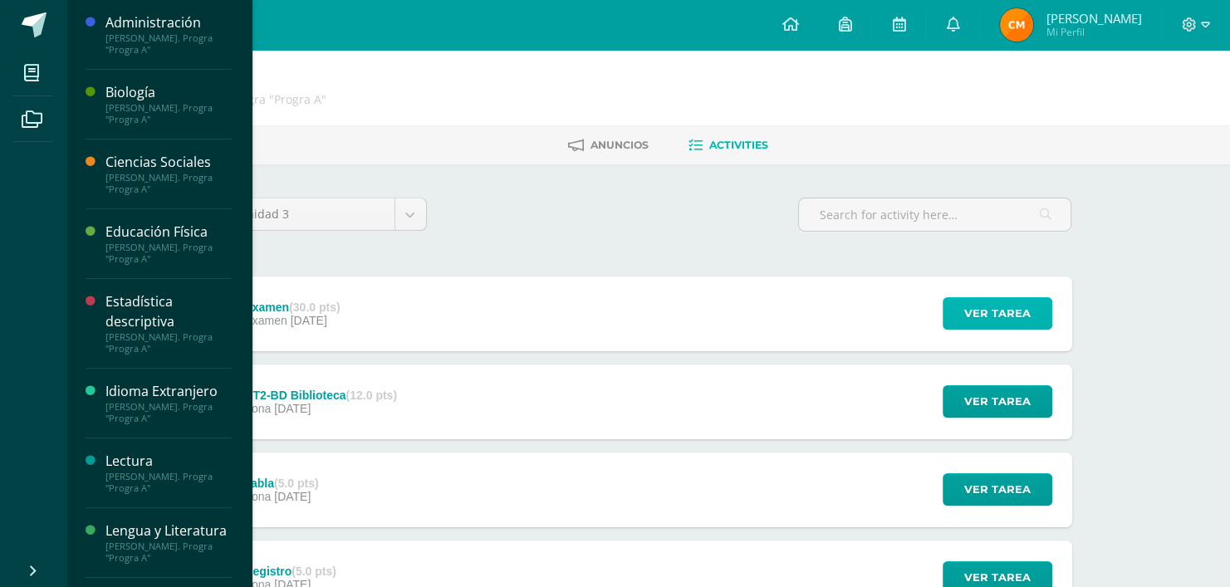
click at [992, 303] on span "Ver tarea" at bounding box center [997, 313] width 66 height 31
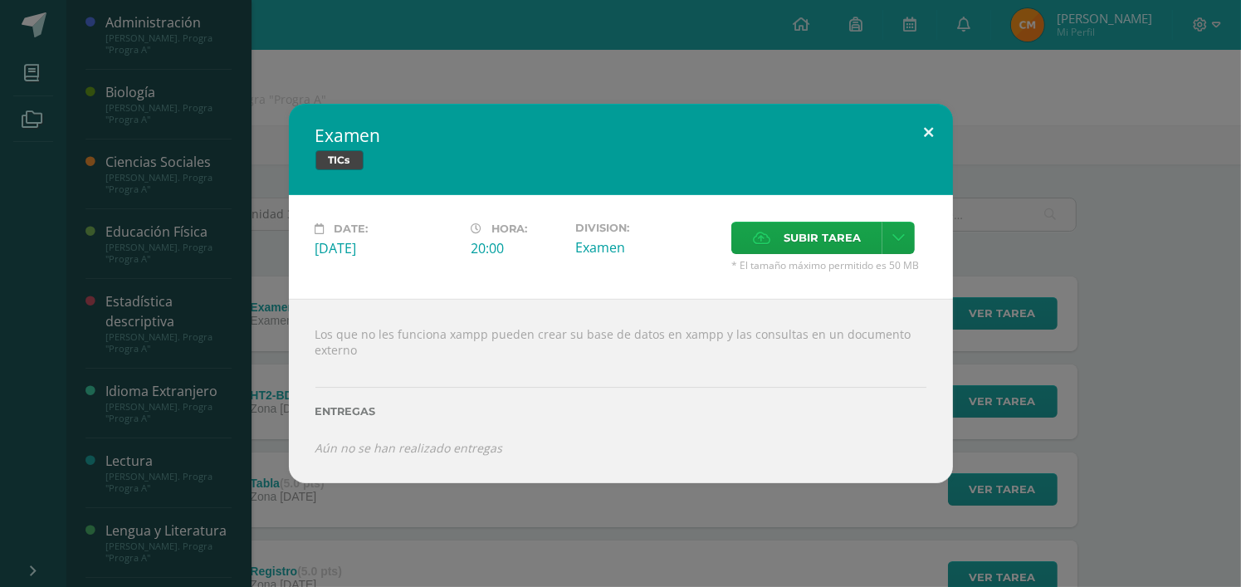
click at [929, 143] on button at bounding box center [929, 132] width 47 height 56
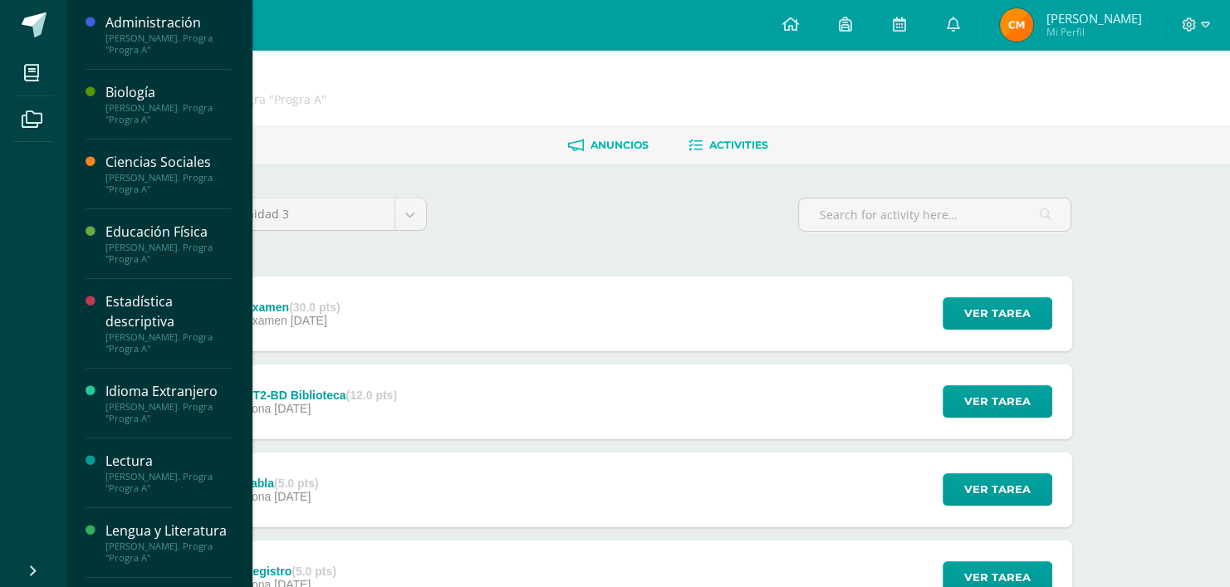
click at [594, 133] on link "Anuncios" at bounding box center [608, 145] width 81 height 27
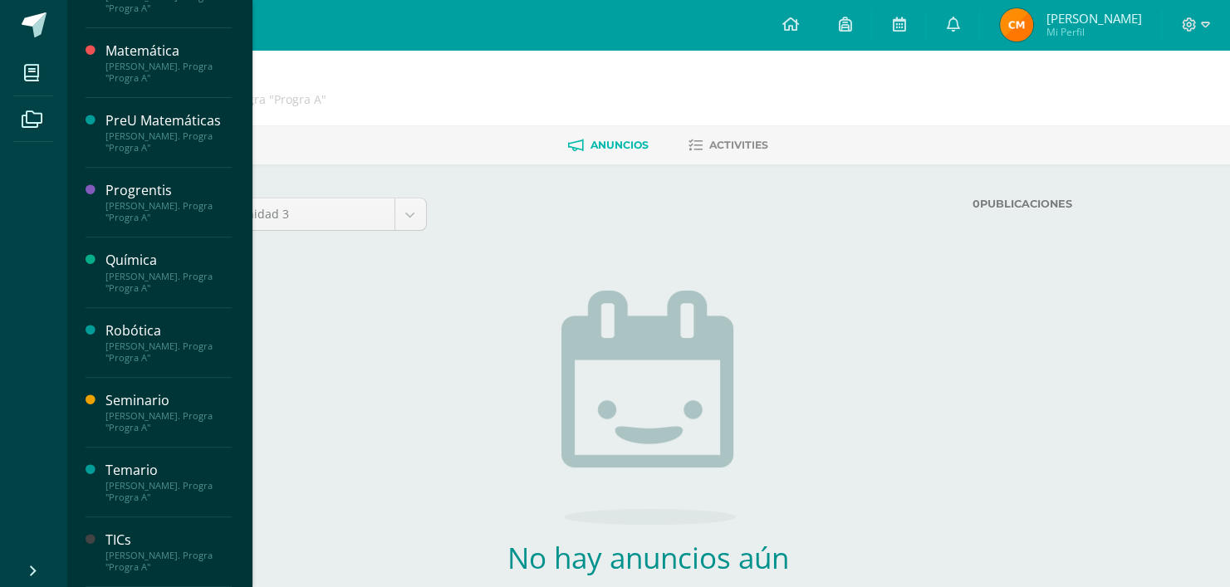
scroll to position [107, 0]
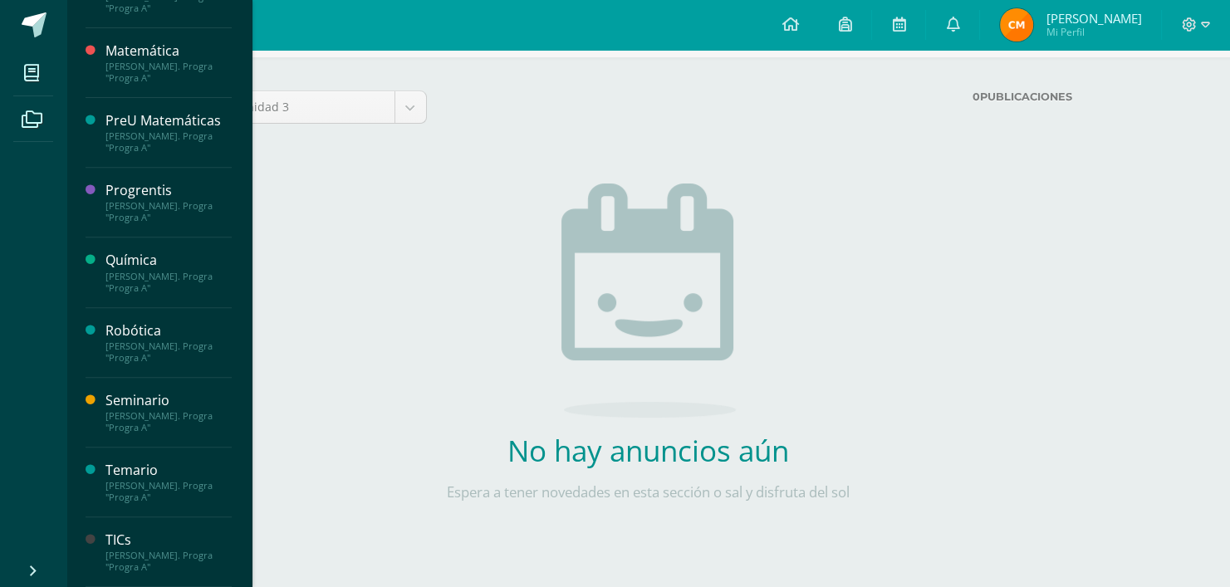
click at [116, 534] on div "TICs" at bounding box center [168, 540] width 126 height 19
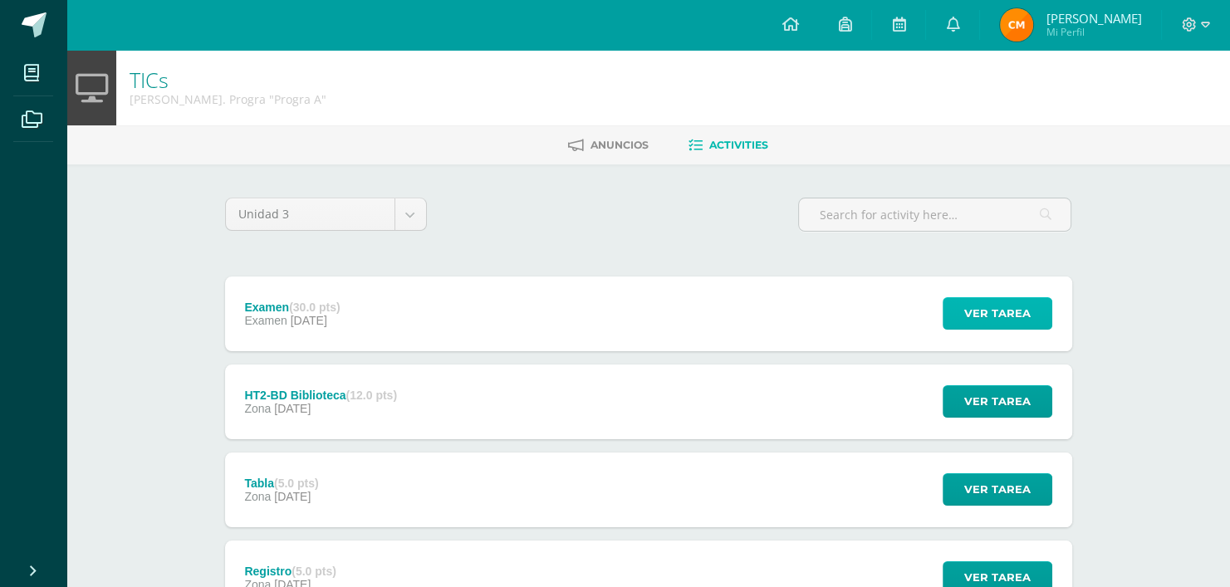
click at [989, 320] on span "Ver tarea" at bounding box center [997, 313] width 66 height 31
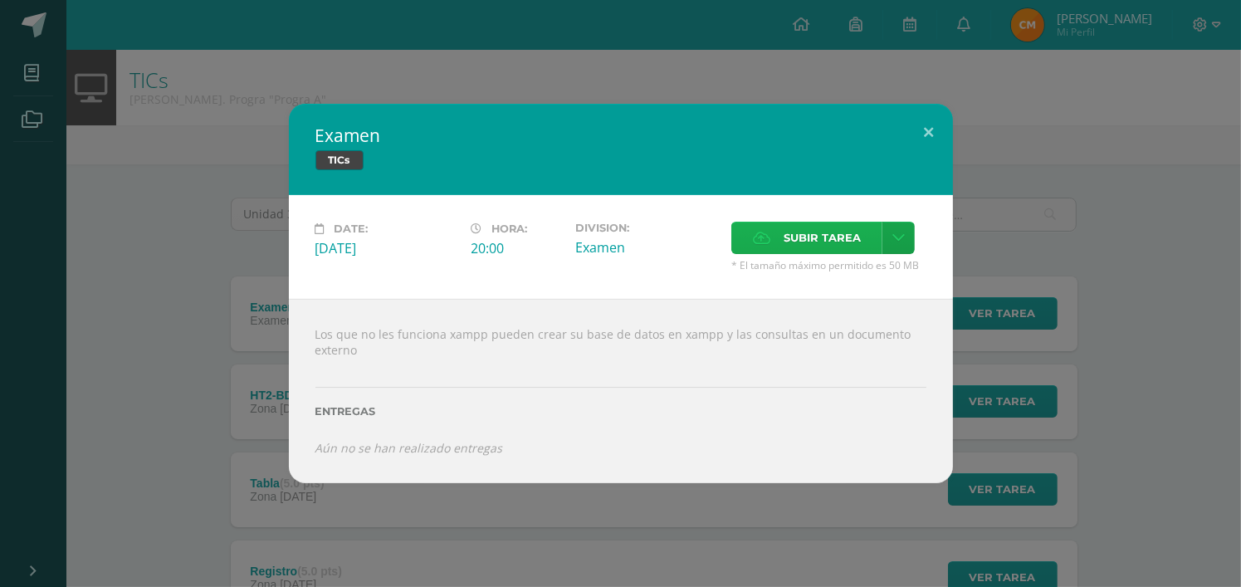
click at [792, 233] on span "Subir tarea" at bounding box center [822, 238] width 77 height 31
click at [0, 0] on input "Subir tarea" at bounding box center [0, 0] width 0 height 0
click at [904, 236] on link at bounding box center [899, 238] width 32 height 32
click at [833, 275] on span "Subir enlace" at bounding box center [827, 275] width 70 height 16
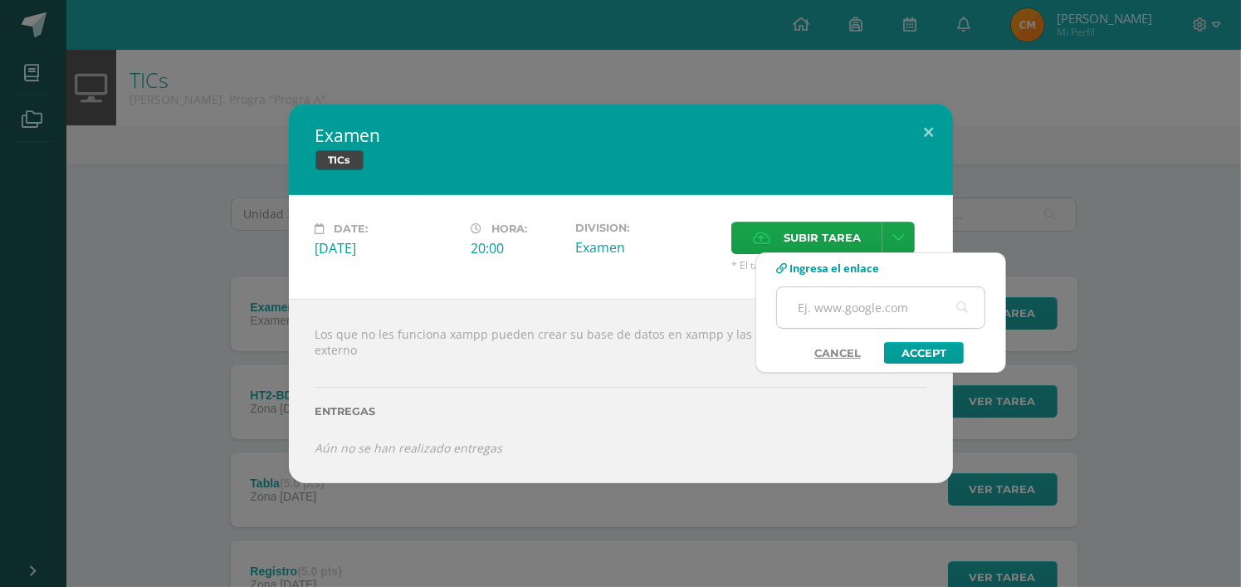
click at [858, 298] on input "text" at bounding box center [881, 307] width 208 height 41
paste input "https://docs.google.com/document/d/1lr6M0rkSBumbVK2HRjRf9xjZ-maKVUWr1KzZt_Al1qQ…"
type input "https://docs.google.com/document/d/1lr6M0rkSBumbVK2HRjRf9xjZ-maKVUWr1KzZt_Al1qQ…"
click at [915, 348] on link "Accept" at bounding box center [924, 353] width 80 height 22
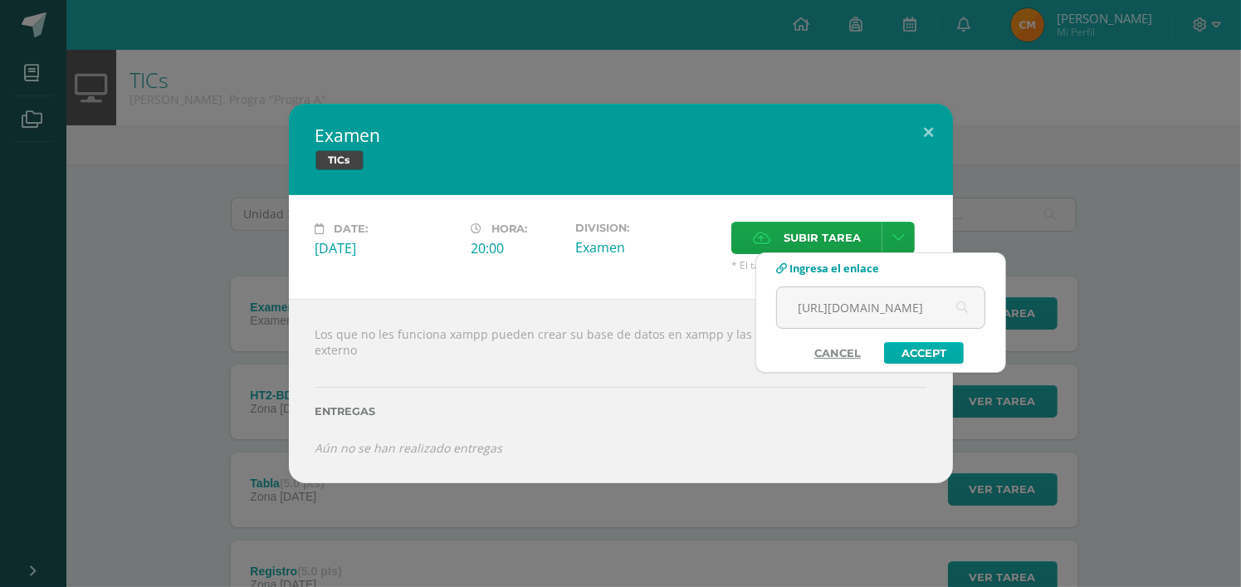
scroll to position [0, 0]
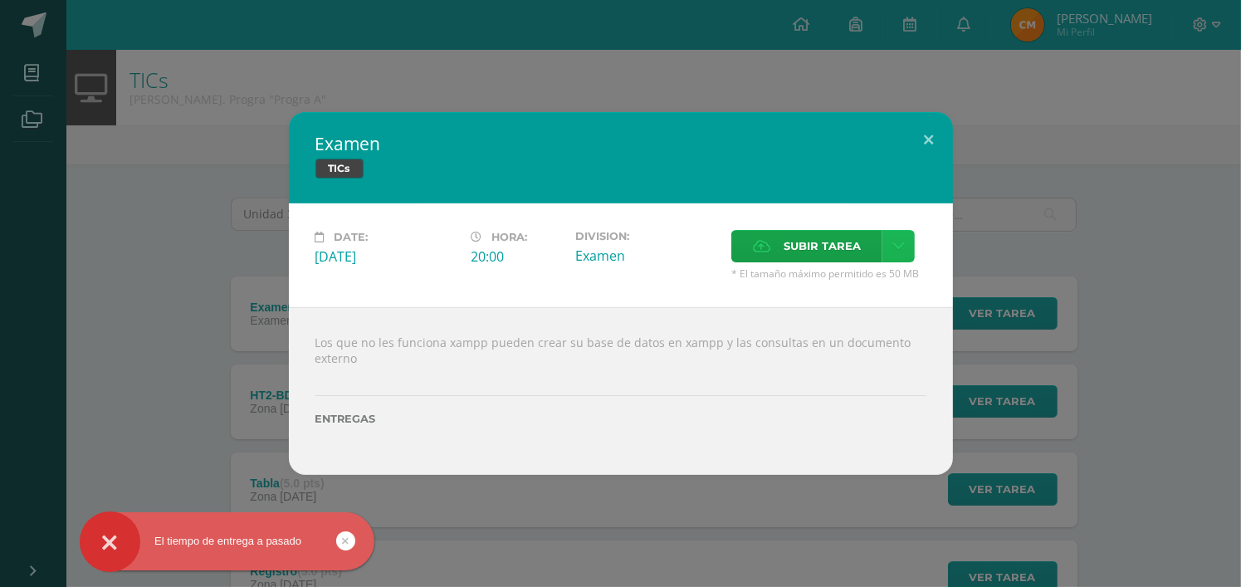
click at [906, 247] on link at bounding box center [899, 246] width 32 height 32
click at [835, 285] on span "Subir enlace" at bounding box center [827, 283] width 70 height 16
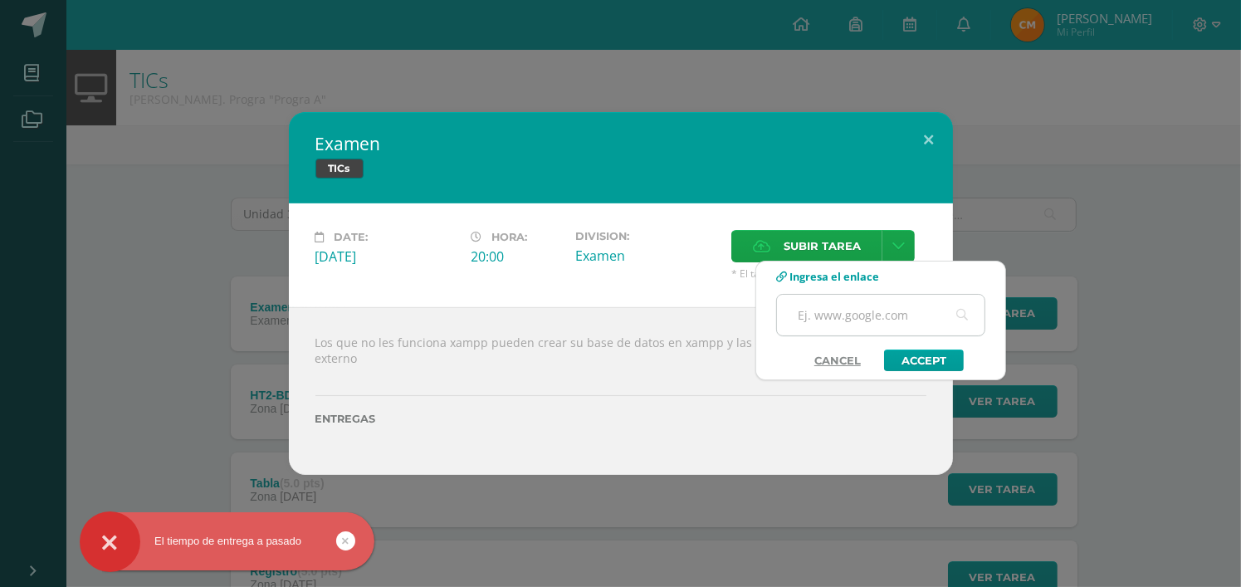
click at [901, 325] on input "text" at bounding box center [881, 315] width 208 height 41
paste input "https://docs.google.com/document/d/1lr6M0rkSBumbVK2HRjRf9xjZ-maKVUWr1KzZt_Al1qQ…"
type input "https://docs.google.com/document/d/1lr6M0rkSBumbVK2HRjRf9xjZ-maKVUWr1KzZt_Al1qQ…"
click at [916, 347] on div "https://docs.google.com/document/d/1lr6M0rkSBumbVK2HRjRf9xjZ-maKVUWr1KzZt_Al1qQ…" at bounding box center [880, 322] width 209 height 56
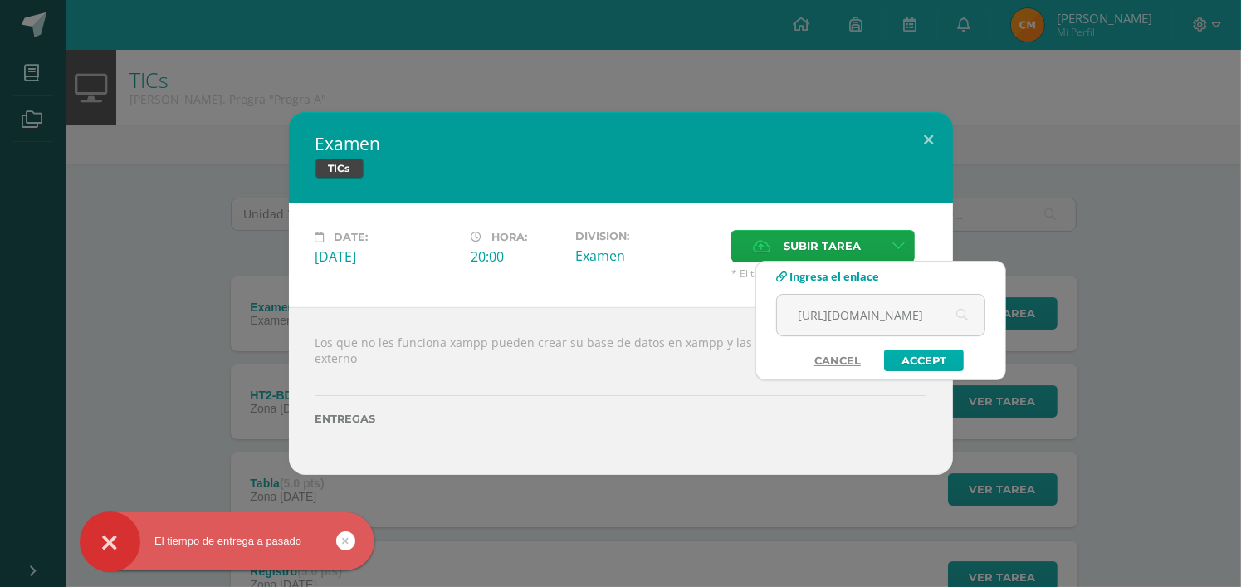
click at [922, 358] on link "Accept" at bounding box center [924, 361] width 80 height 22
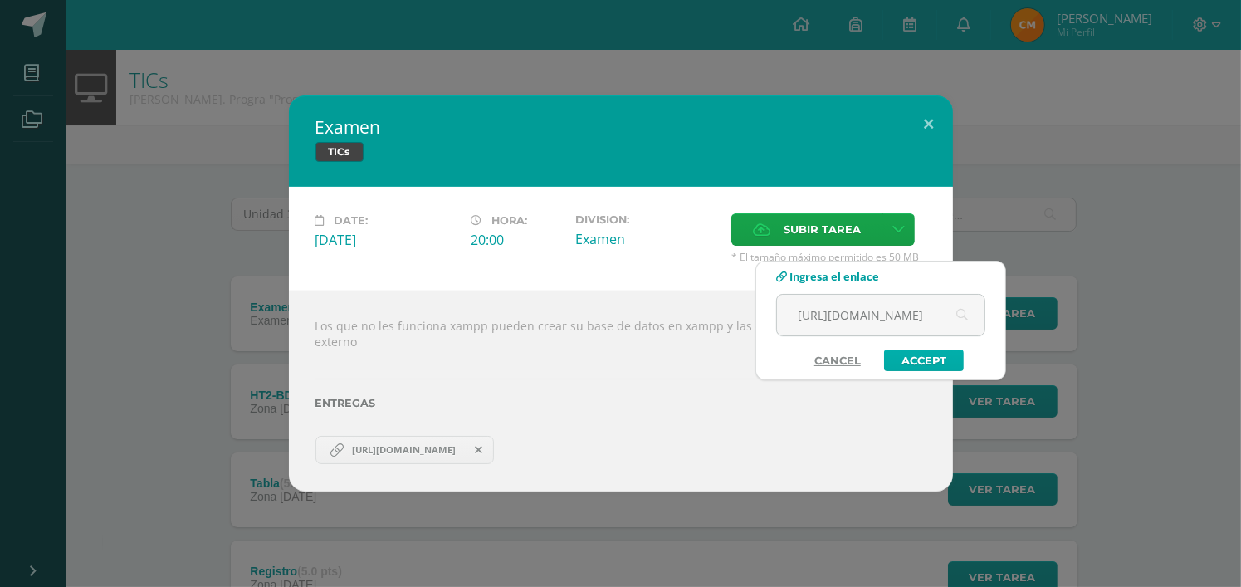
scroll to position [0, 0]
